Goal: Task Accomplishment & Management: Manage account settings

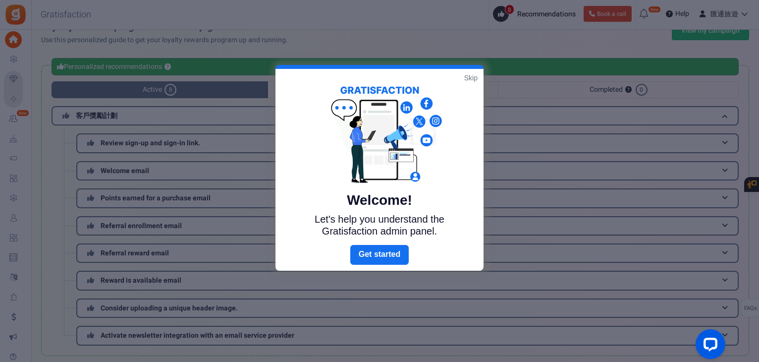
click at [472, 78] on link "Skip" at bounding box center [470, 78] width 13 height 10
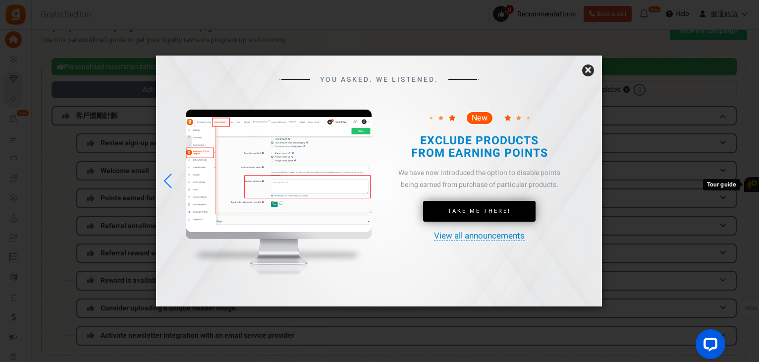
click at [587, 74] on link "×" at bounding box center [588, 70] width 12 height 12
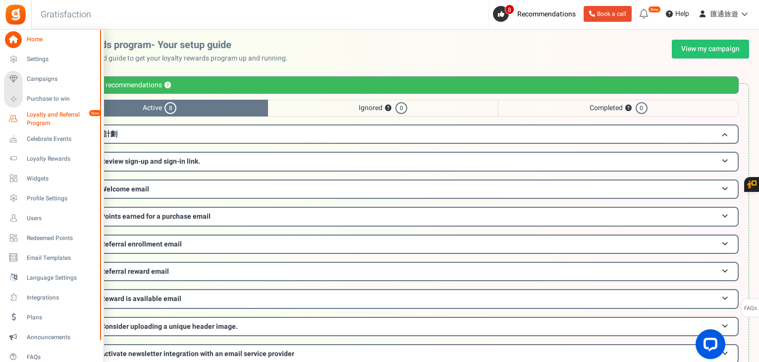
click at [49, 115] on span "Loyalty and Referral Program" at bounding box center [63, 119] width 72 height 17
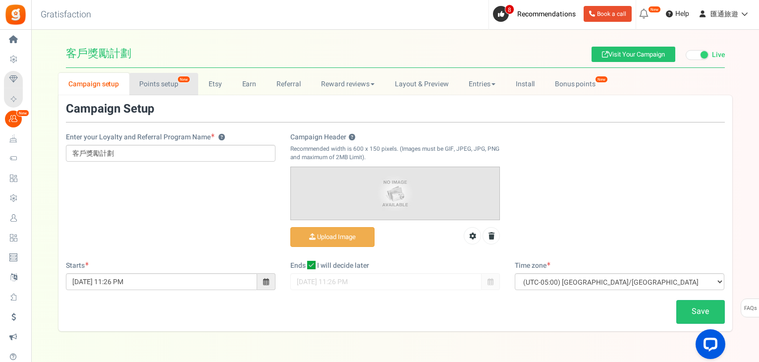
click at [176, 76] on link "Points setup New" at bounding box center [163, 84] width 69 height 22
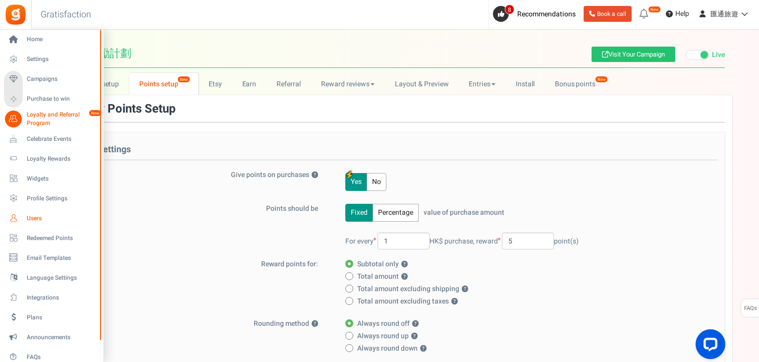
click at [55, 221] on span "Users" at bounding box center [61, 218] width 69 height 8
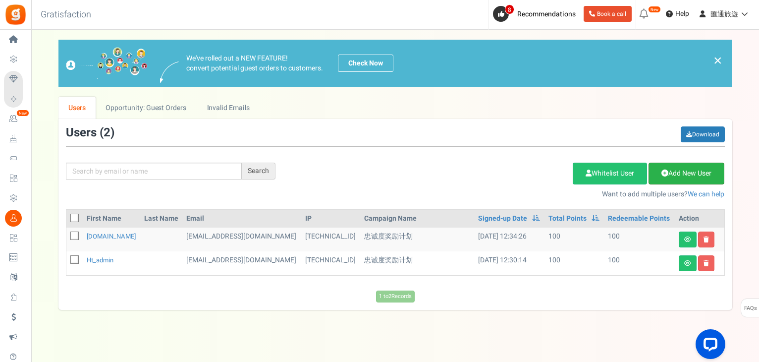
click at [687, 175] on link "Add New User" at bounding box center [687, 174] width 76 height 22
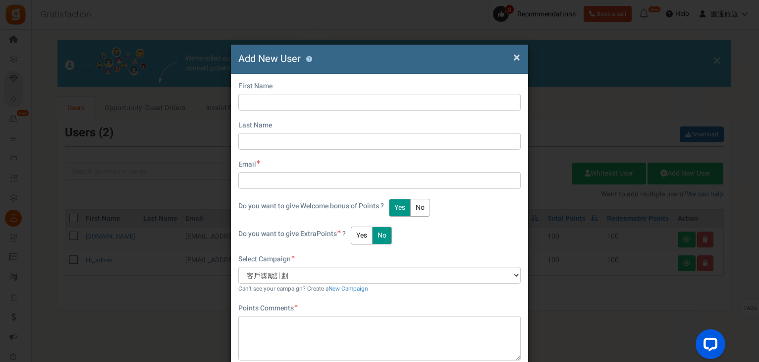
click at [514, 60] on span "×" at bounding box center [517, 57] width 7 height 19
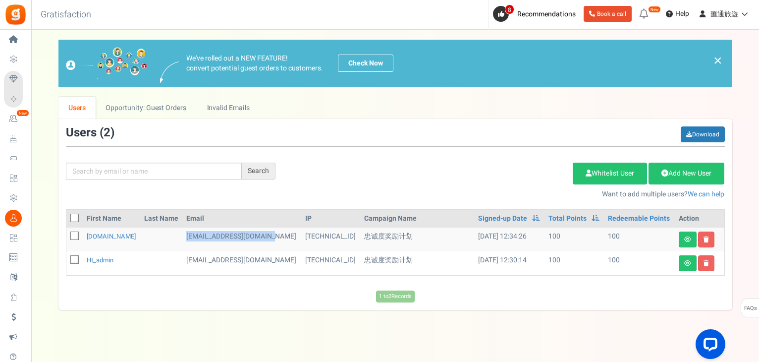
drag, startPoint x: 199, startPoint y: 235, endPoint x: 280, endPoint y: 235, distance: 80.8
click at [280, 235] on td "[EMAIL_ADDRESS][DOMAIN_NAME]" at bounding box center [241, 240] width 119 height 24
copy td "[EMAIL_ADDRESS][DOMAIN_NAME]"
click at [700, 239] on link at bounding box center [706, 239] width 16 height 16
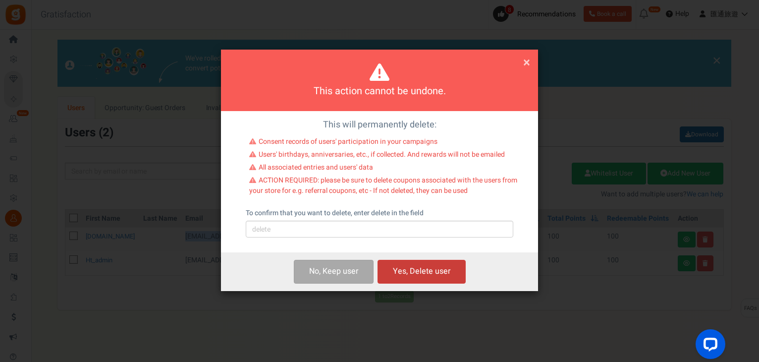
click at [428, 271] on button "Yes, Delete user" at bounding box center [422, 271] width 88 height 23
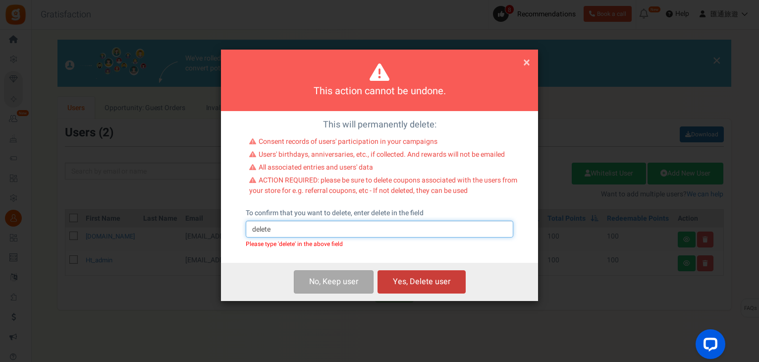
type input "delete"
click at [436, 282] on button "Yes, Delete user" at bounding box center [422, 281] width 88 height 23
